Goal: Transaction & Acquisition: Subscribe to service/newsletter

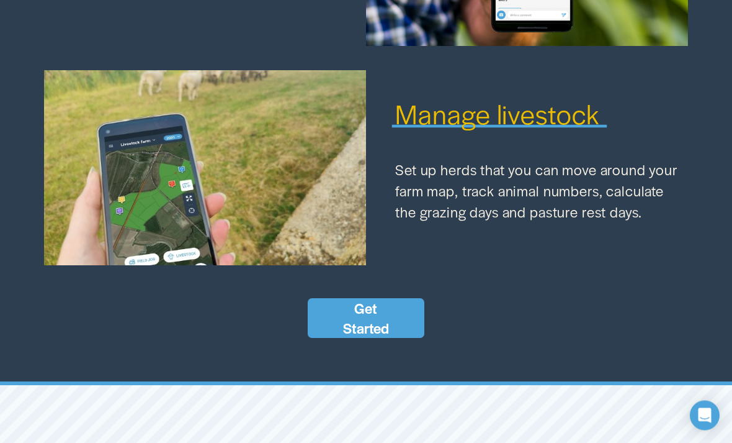
scroll to position [1435, 0]
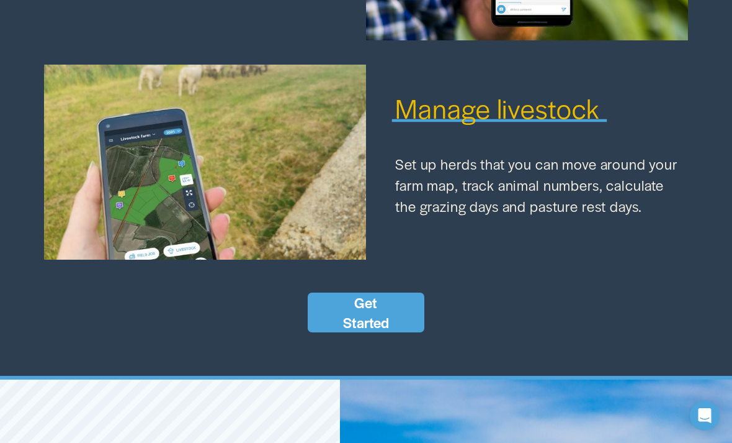
click at [430, 127] on span "Manage livestock" at bounding box center [497, 108] width 204 height 38
click at [271, 187] on div at bounding box center [205, 163] width 322 height 196
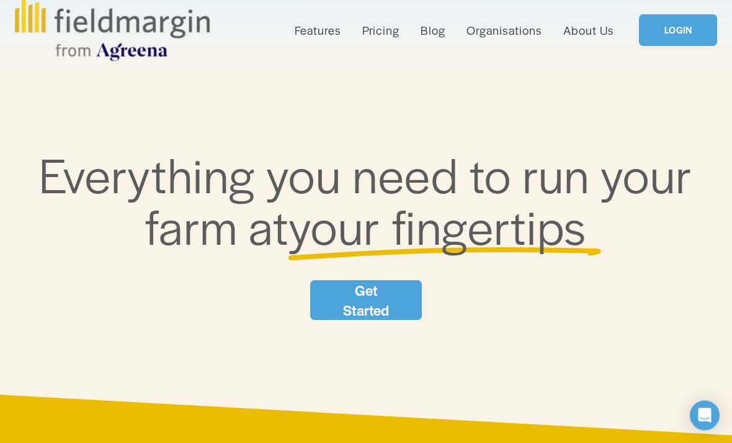
scroll to position [0, 0]
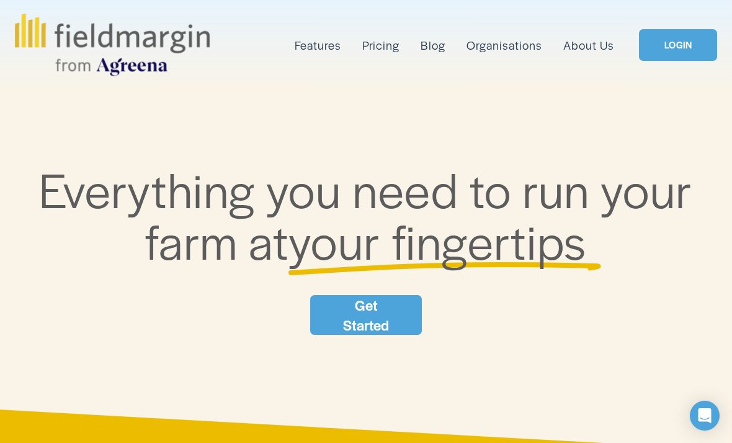
click at [0, 0] on span "Livestock" at bounding box center [0, 0] width 0 height 0
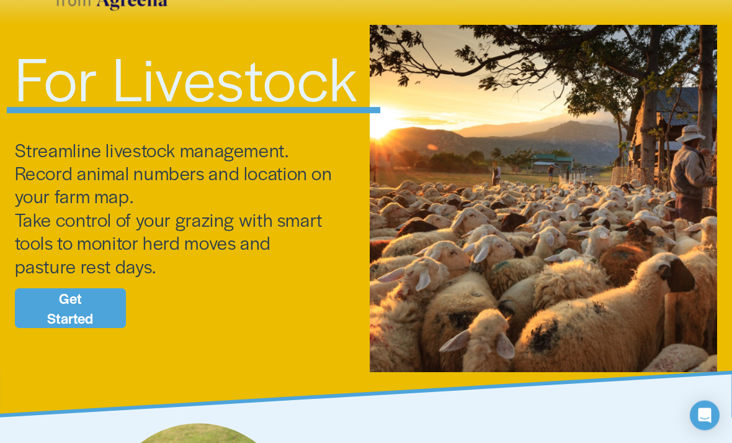
scroll to position [65, 0]
click at [65, 310] on link "Get Started" at bounding box center [71, 308] width 112 height 40
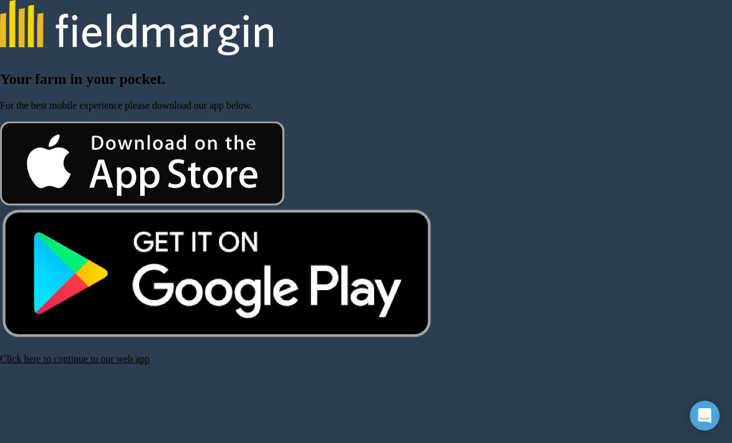
click at [83, 364] on link "Click here to continue to our web app" at bounding box center [75, 358] width 150 height 11
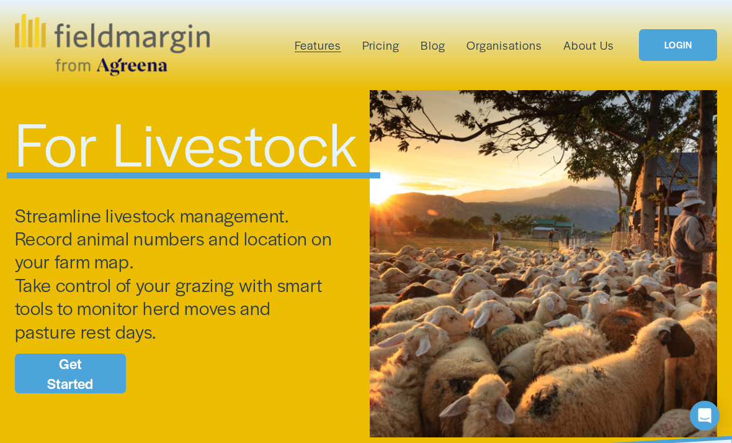
click at [0, 0] on span "Mapping" at bounding box center [0, 0] width 0 height 0
